Goal: Find specific page/section: Find specific page/section

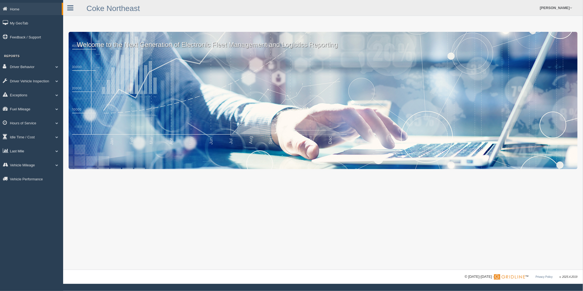
click at [23, 153] on link "Last Mile" at bounding box center [31, 151] width 63 height 12
click at [29, 166] on link "Planned Vs Actual" at bounding box center [36, 164] width 52 height 10
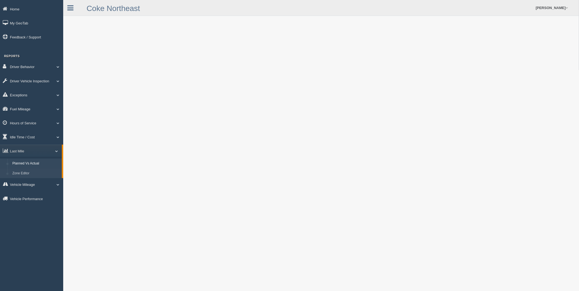
click at [28, 177] on link "Zone Editor" at bounding box center [36, 174] width 52 height 10
